Goal: Information Seeking & Learning: Learn about a topic

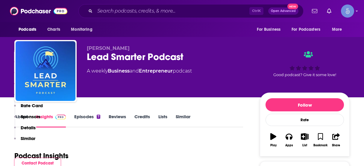
scroll to position [401, 0]
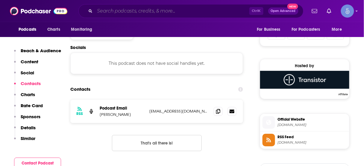
click at [199, 10] on input "Search podcasts, credits, & more..." at bounding box center [172, 11] width 154 height 10
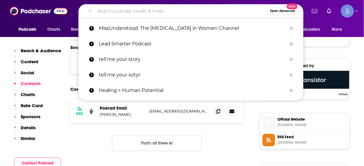
paste input "Leveraging Thought Leadership"
type input "Leveraging Thought Leadership"
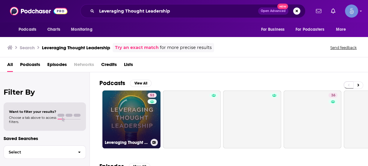
click at [132, 118] on link "53 Leveraging Thought Leadership" at bounding box center [131, 120] width 58 height 58
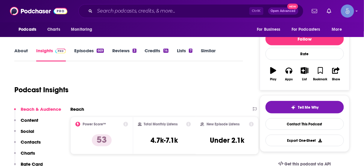
scroll to position [72, 0]
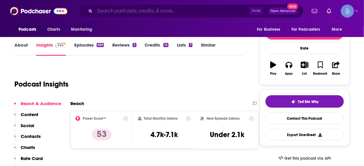
click at [207, 12] on input "Search podcasts, credits, & more..." at bounding box center [172, 11] width 154 height 10
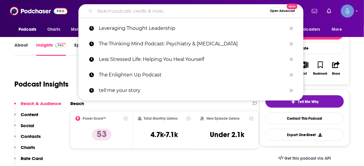
paste input "[PERSON_NAME] & [PERSON_NAME]"
type input "[PERSON_NAME] & [PERSON_NAME]"
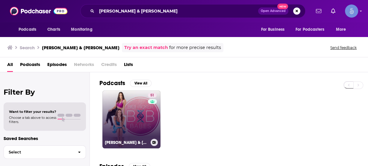
click at [136, 116] on link "51 [PERSON_NAME] & [PERSON_NAME]" at bounding box center [131, 120] width 58 height 58
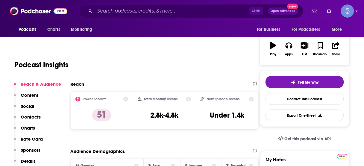
scroll to position [96, 0]
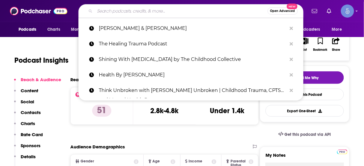
click at [211, 9] on input "Search podcasts, credits, & more..." at bounding box center [181, 11] width 173 height 10
paste input "Breakaway Wealth Podcast"
type input "Breakaway Wealth Podcast"
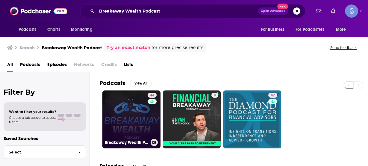
click at [133, 117] on link "44 Breakaway Wealth Podcast" at bounding box center [131, 120] width 58 height 58
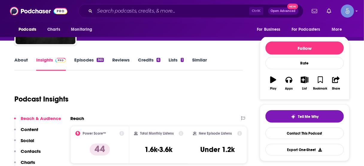
scroll to position [72, 0]
